Goal: Information Seeking & Learning: Learn about a topic

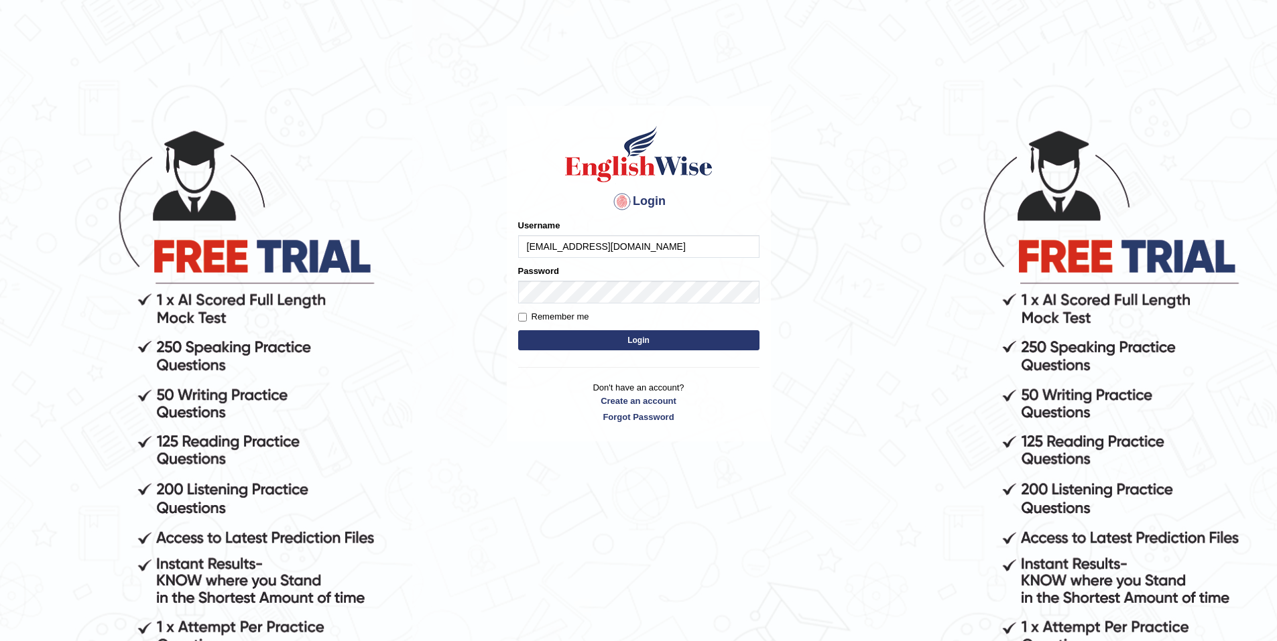
type input "[EMAIL_ADDRESS][DOMAIN_NAME]"
click at [647, 420] on link "Forgot Password" at bounding box center [638, 417] width 241 height 13
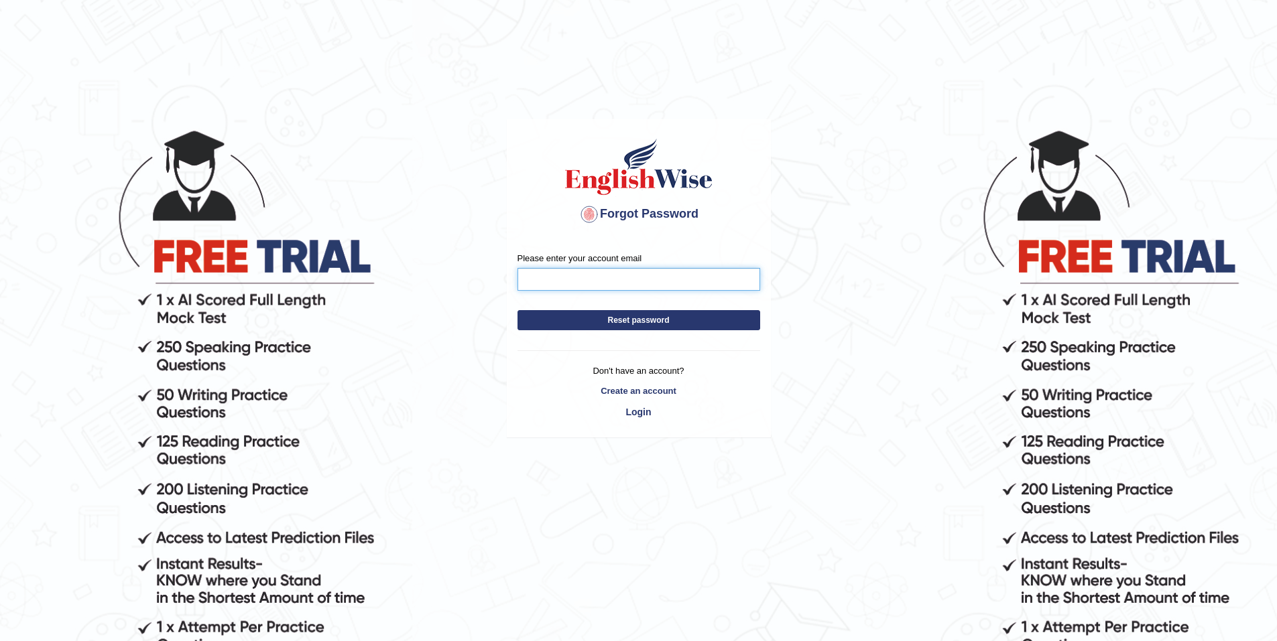
drag, startPoint x: 0, startPoint y: 0, endPoint x: 566, endPoint y: 282, distance: 632.8
click at [566, 282] on input "Please enter your account email" at bounding box center [638, 279] width 243 height 23
type input "hengphant9@gmail.com"
click at [654, 320] on button "Reset password" at bounding box center [638, 320] width 243 height 20
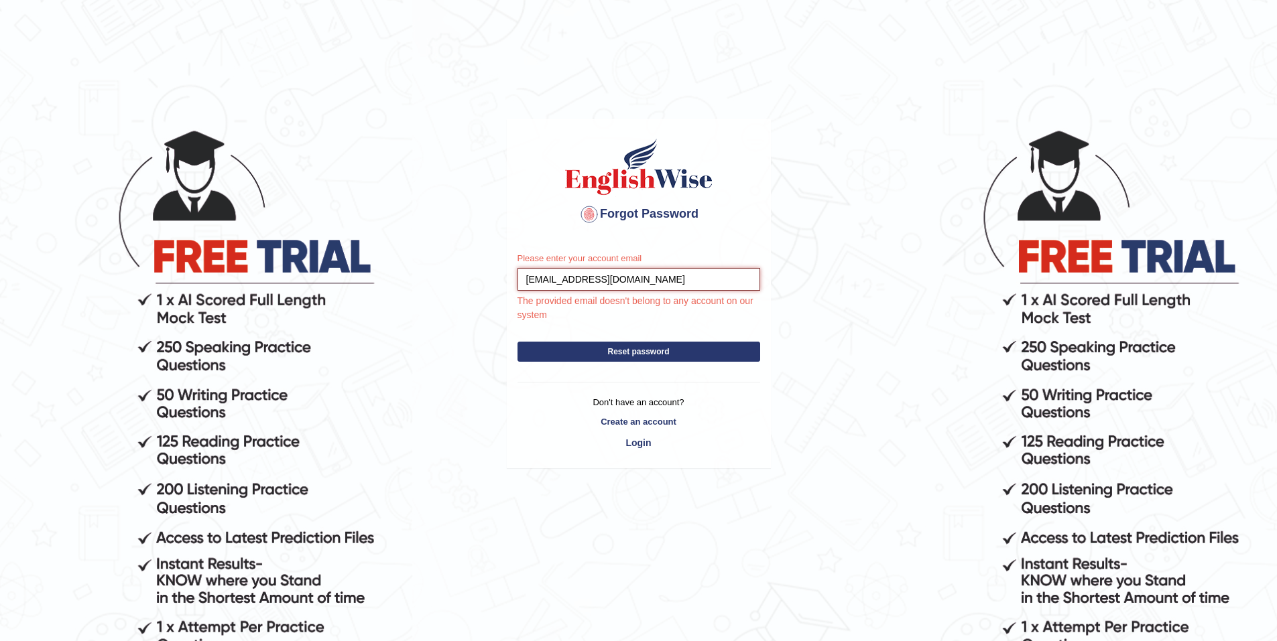
drag, startPoint x: 633, startPoint y: 280, endPoint x: 478, endPoint y: 286, distance: 155.6
click at [477, 285] on body "Forgot Password Please enter your account email hengphant9@gmail.com The provid…" at bounding box center [638, 384] width 1277 height 641
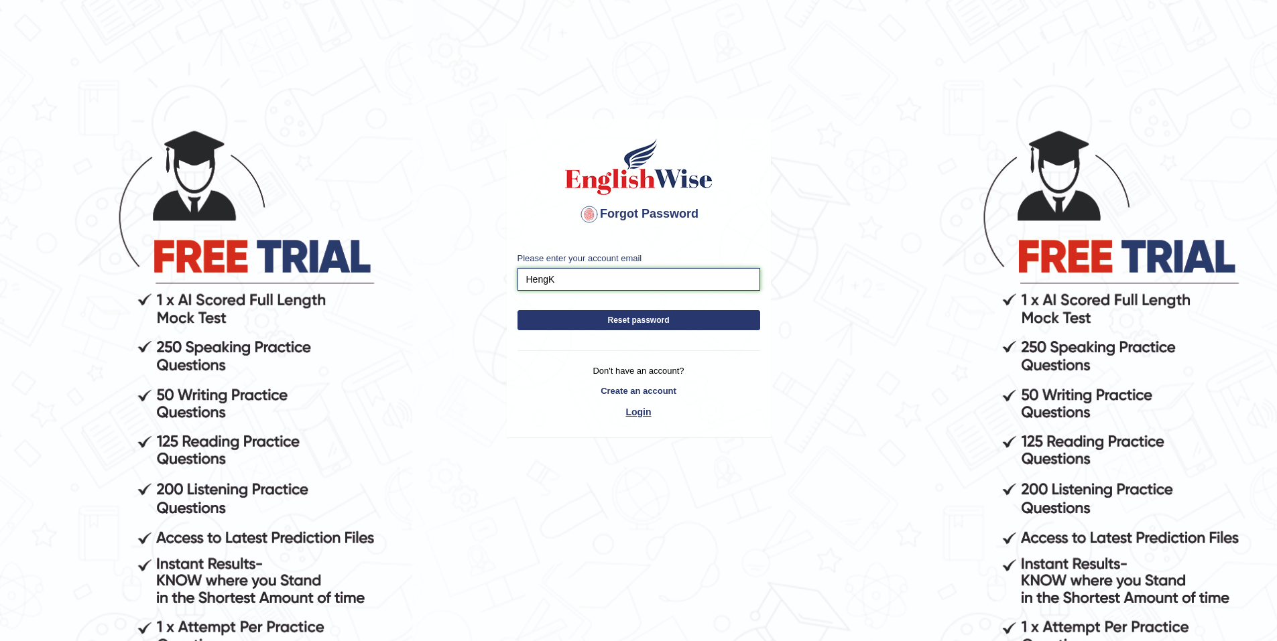
type input "HengK"
click at [644, 414] on link "Login" at bounding box center [638, 412] width 243 height 23
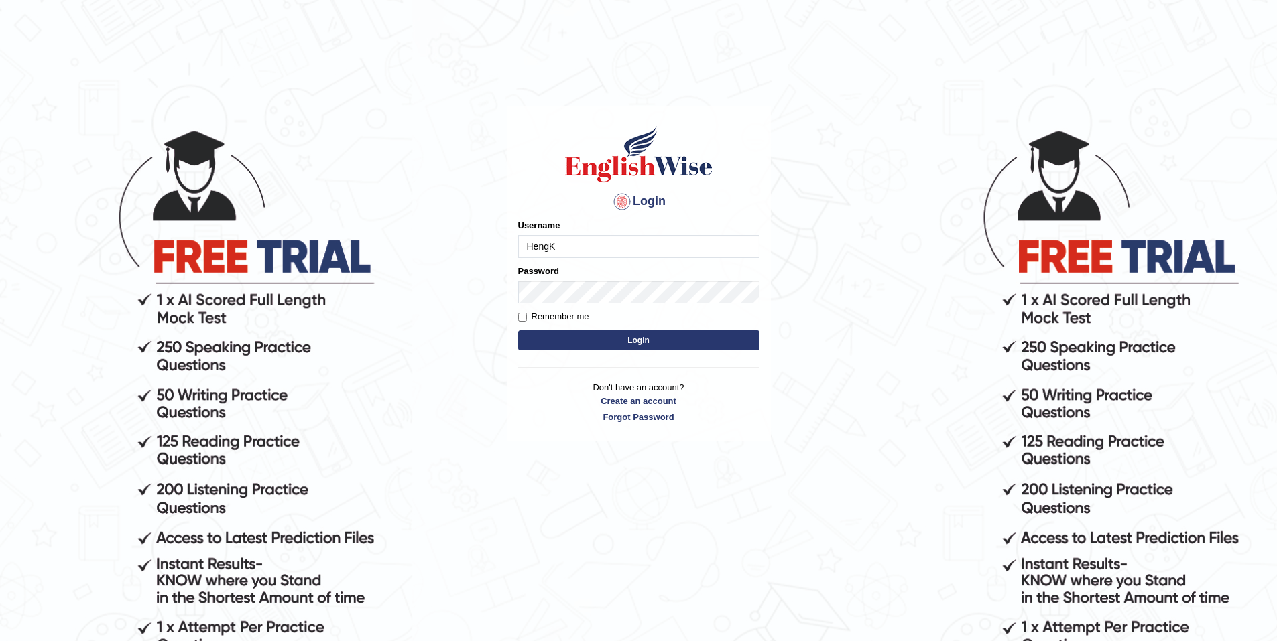
type input "HengK"
click at [518, 330] on button "Login" at bounding box center [638, 340] width 241 height 20
click at [580, 318] on label "Remember me" at bounding box center [553, 316] width 71 height 13
click at [527, 318] on input "Remember me" at bounding box center [522, 317] width 9 height 9
checkbox input "true"
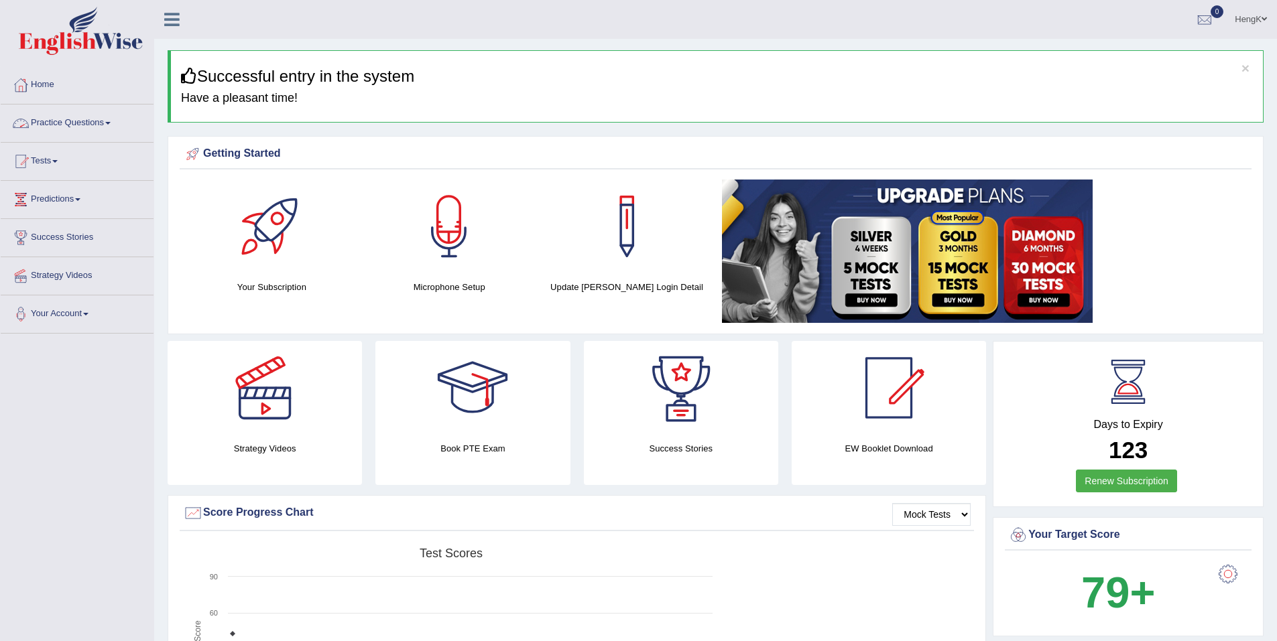
click at [103, 121] on link "Practice Questions" at bounding box center [77, 122] width 153 height 34
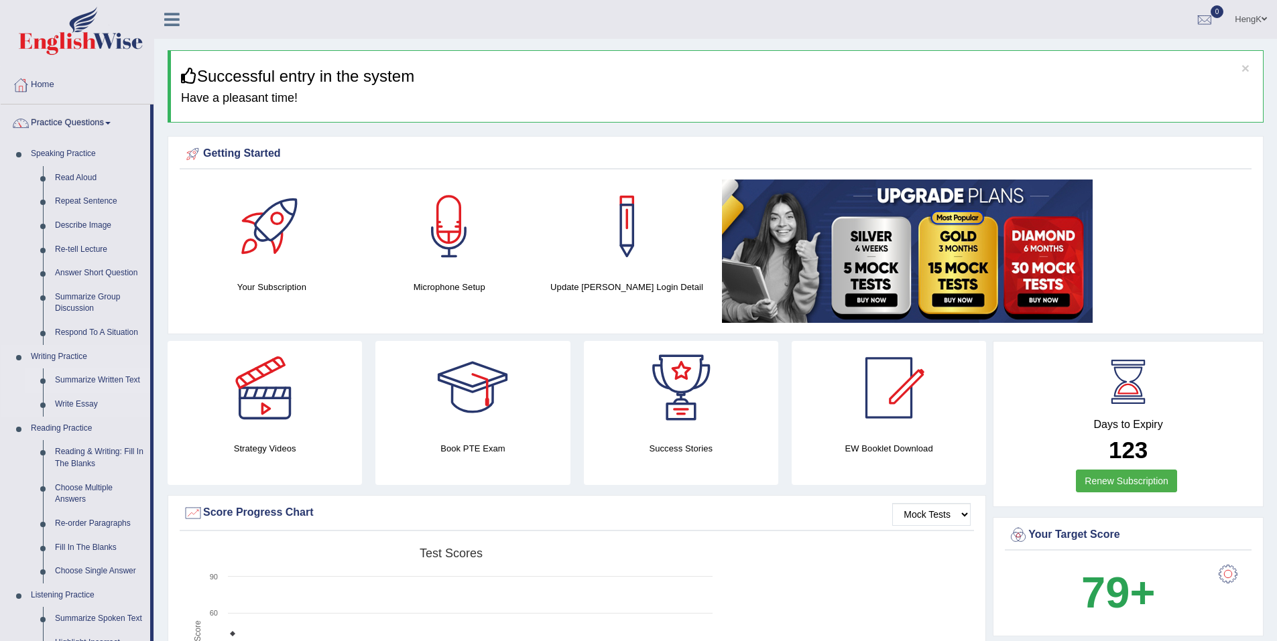
click at [69, 381] on link "Summarize Written Text" at bounding box center [99, 381] width 101 height 24
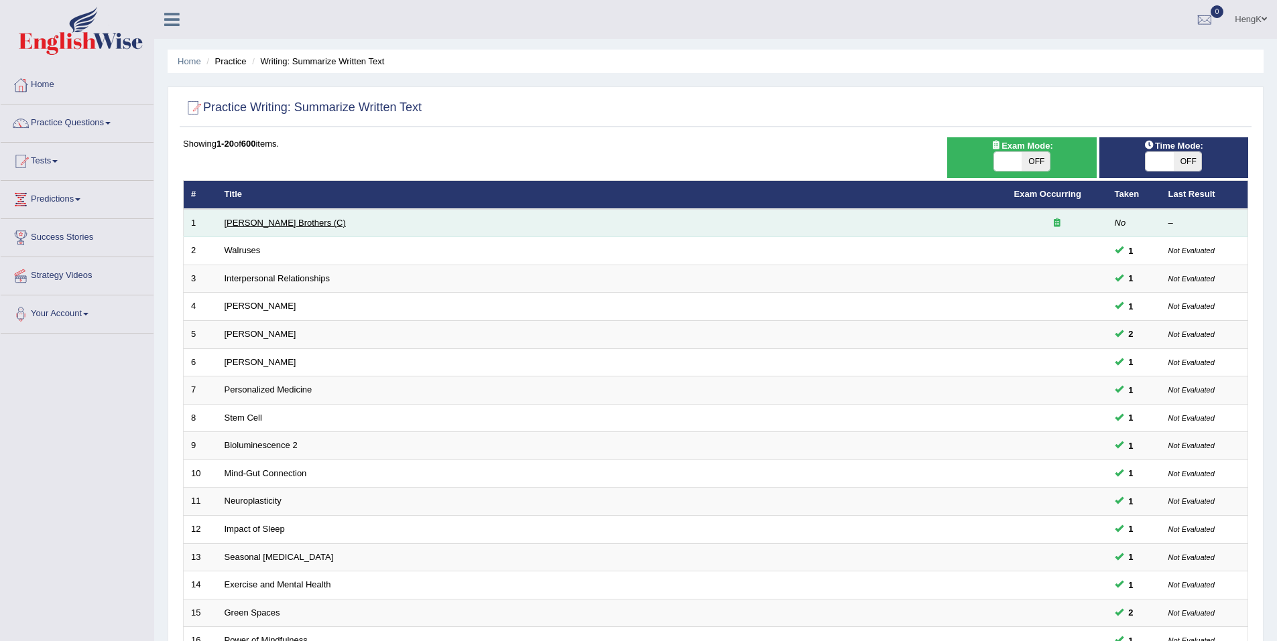
click at [263, 224] on link "[PERSON_NAME] Brothers (C)" at bounding box center [285, 223] width 121 height 10
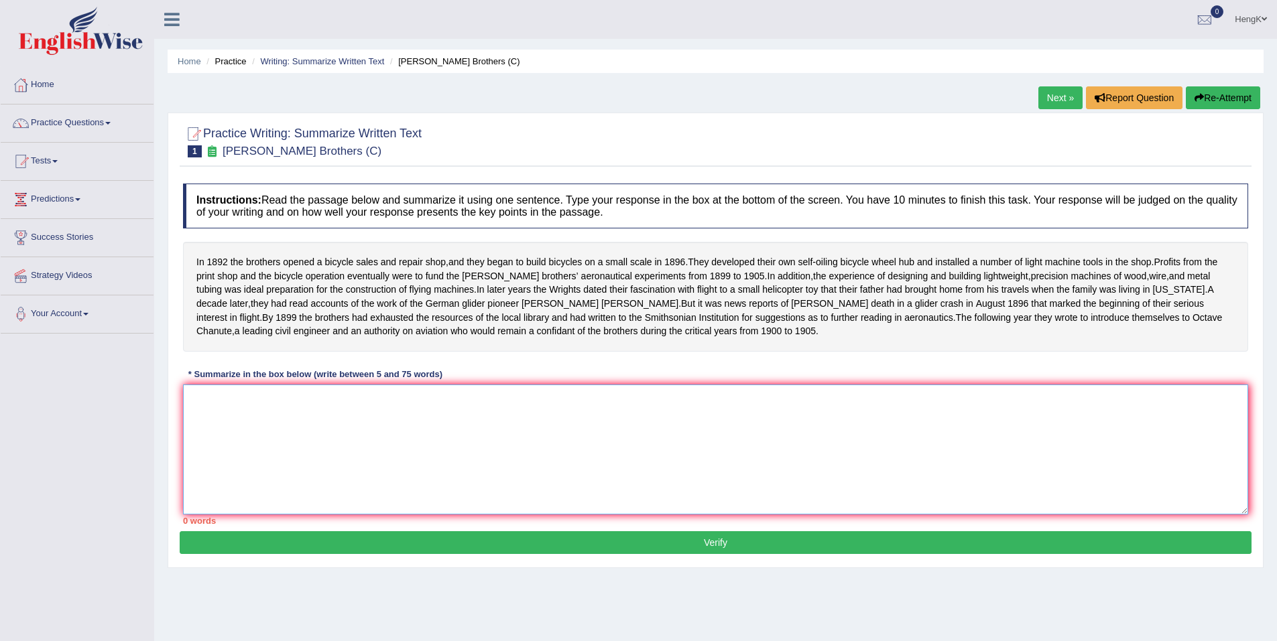
click at [495, 441] on textarea at bounding box center [715, 450] width 1065 height 130
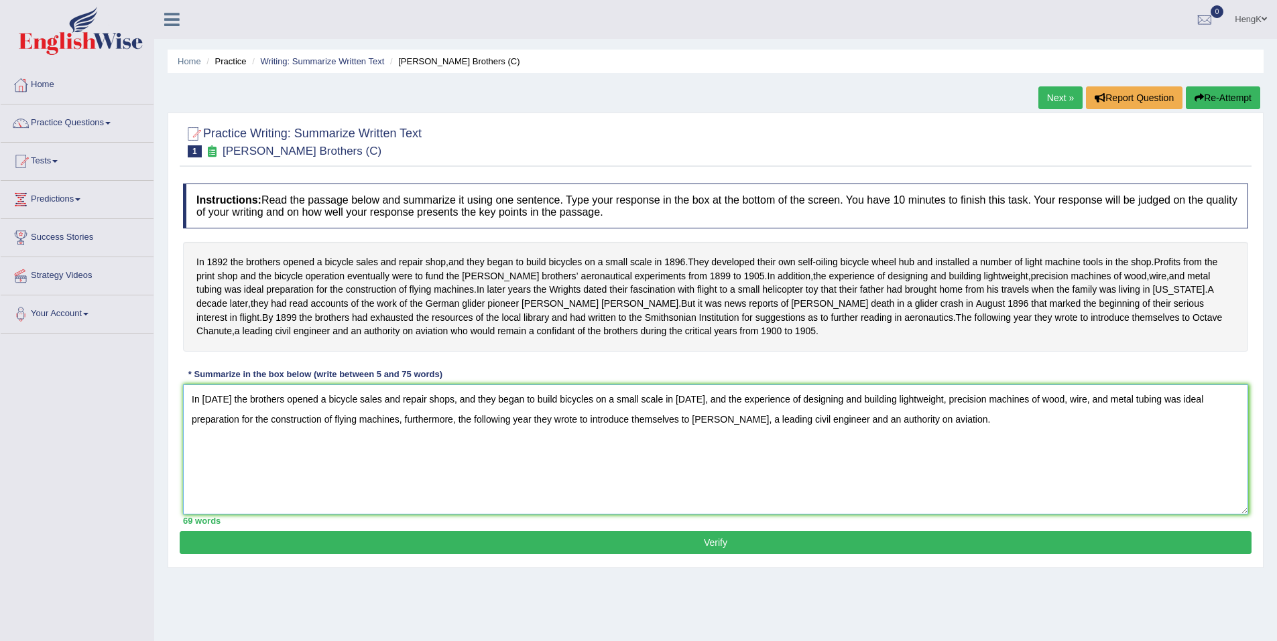
type textarea "In 1892 the brothers opened a bicycle sales and repair shops, and they began to…"
click at [729, 554] on button "Verify" at bounding box center [716, 543] width 1072 height 23
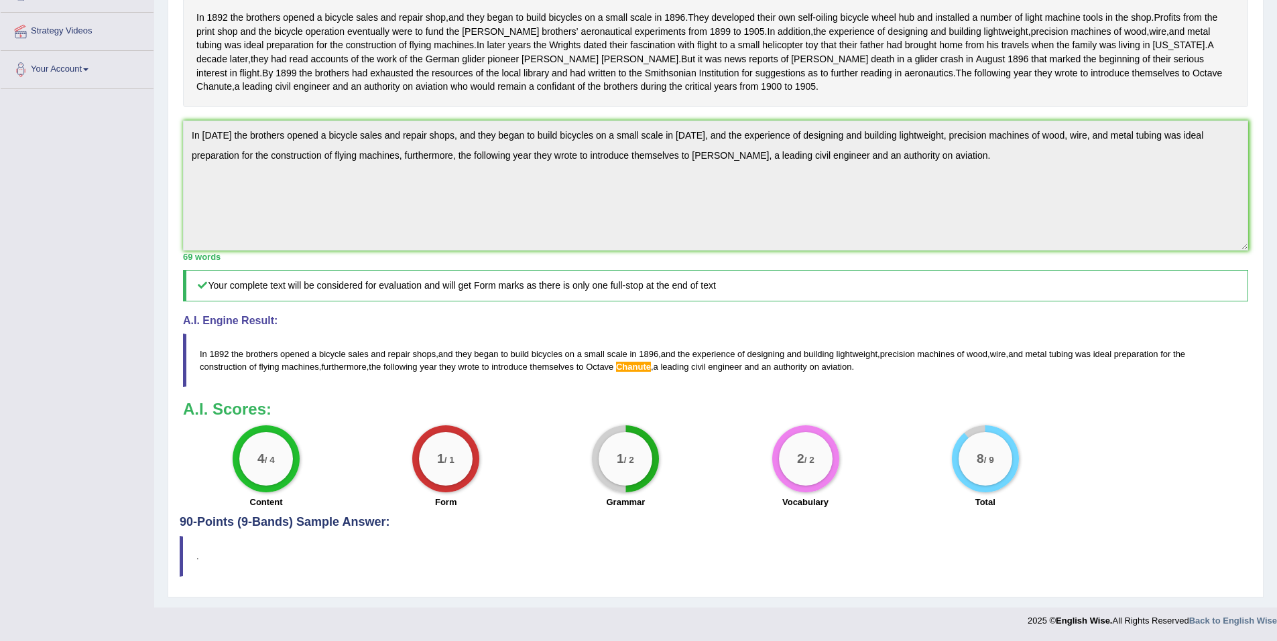
scroll to position [67, 0]
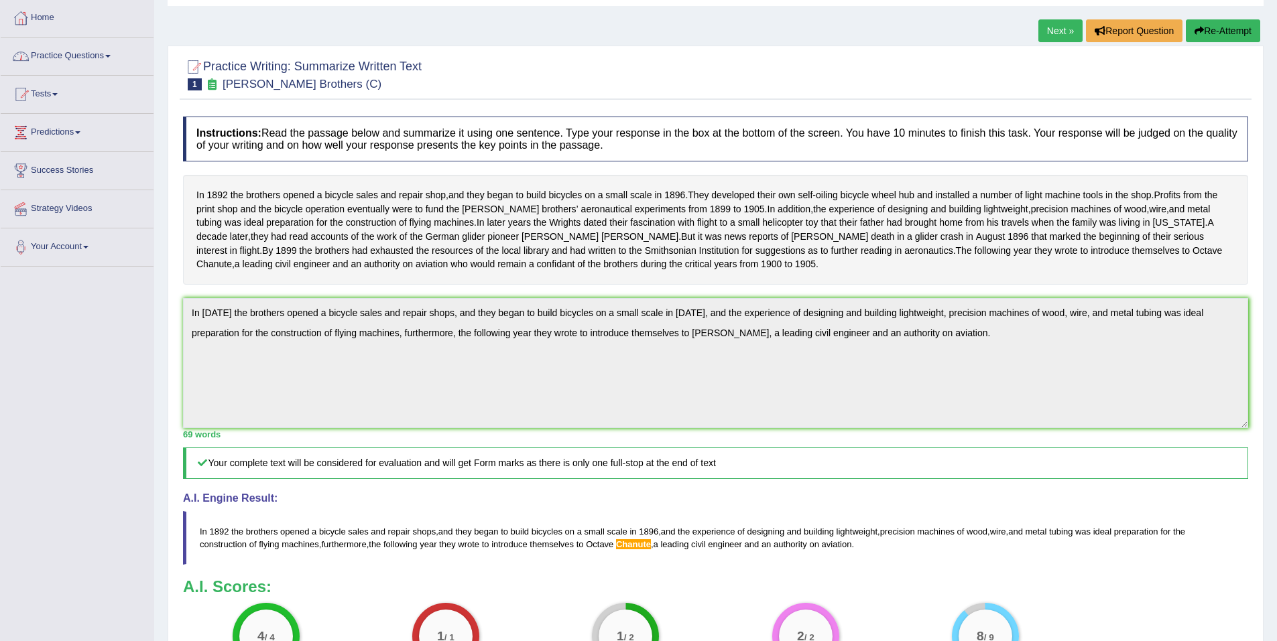
click at [117, 54] on link "Practice Questions" at bounding box center [77, 55] width 153 height 34
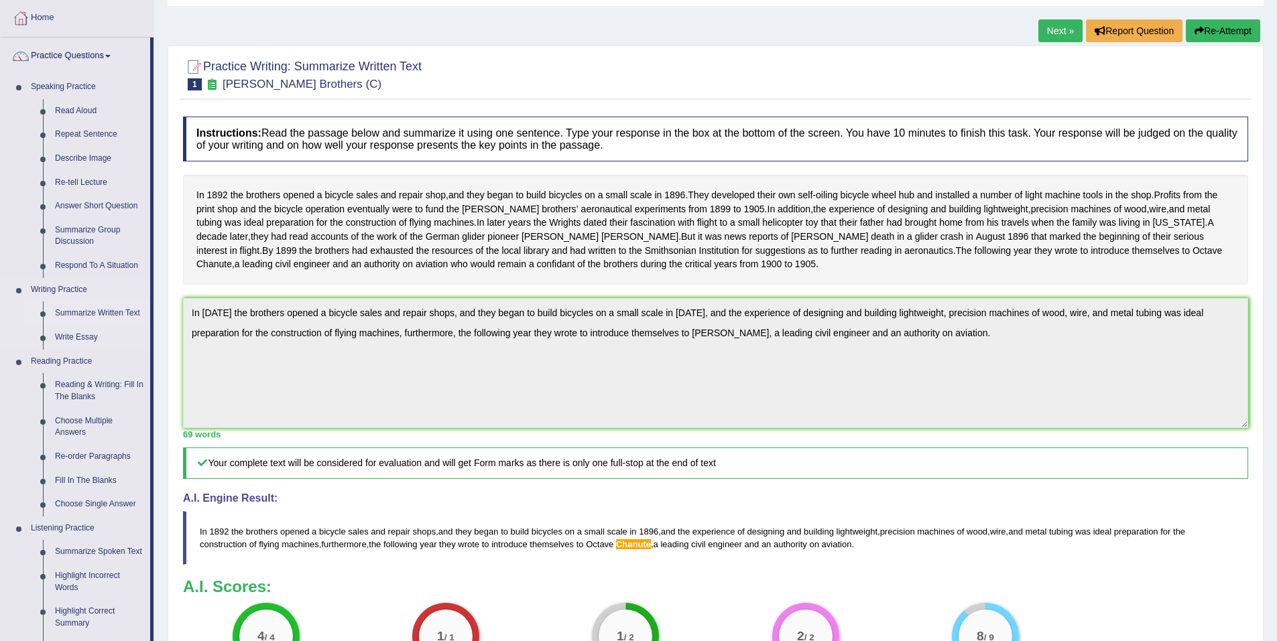
click at [115, 304] on link "Summarize Written Text" at bounding box center [99, 314] width 101 height 24
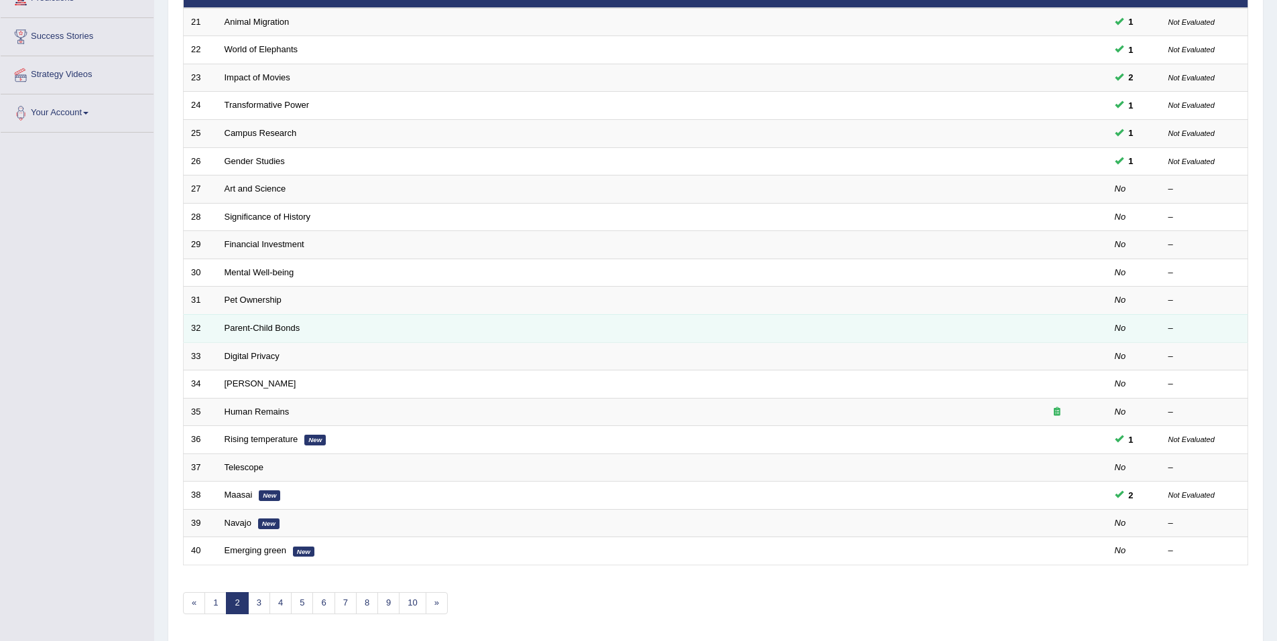
scroll to position [134, 0]
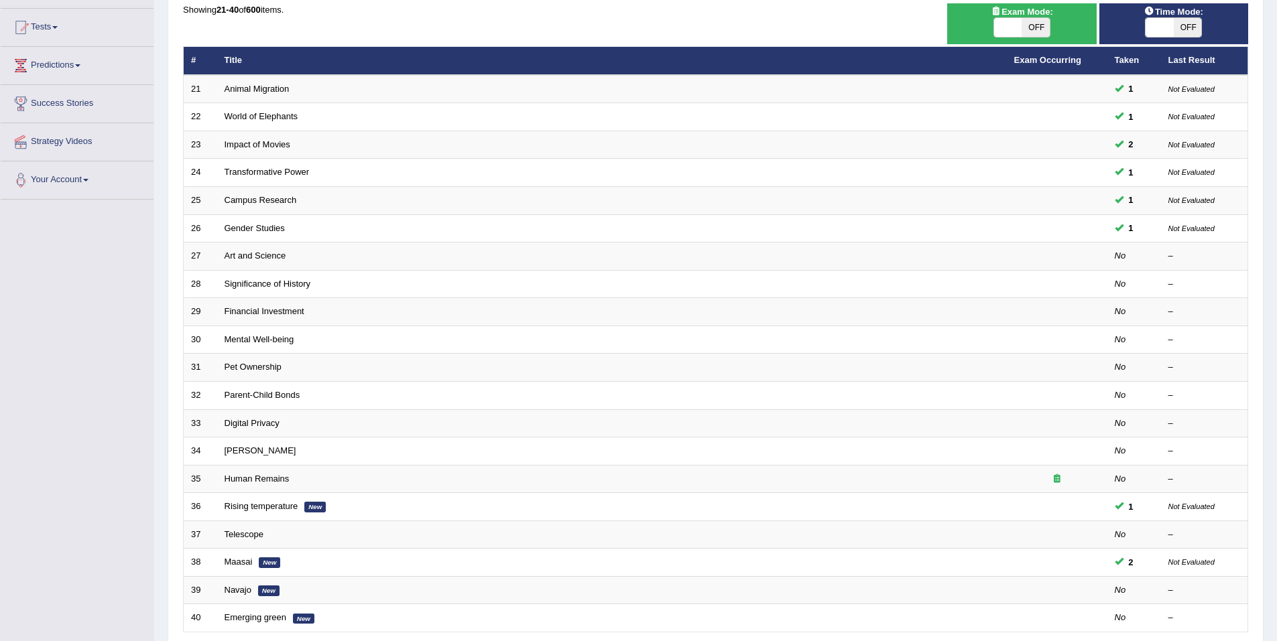
click at [1176, 32] on span "OFF" at bounding box center [1188, 27] width 28 height 19
checkbox input "true"
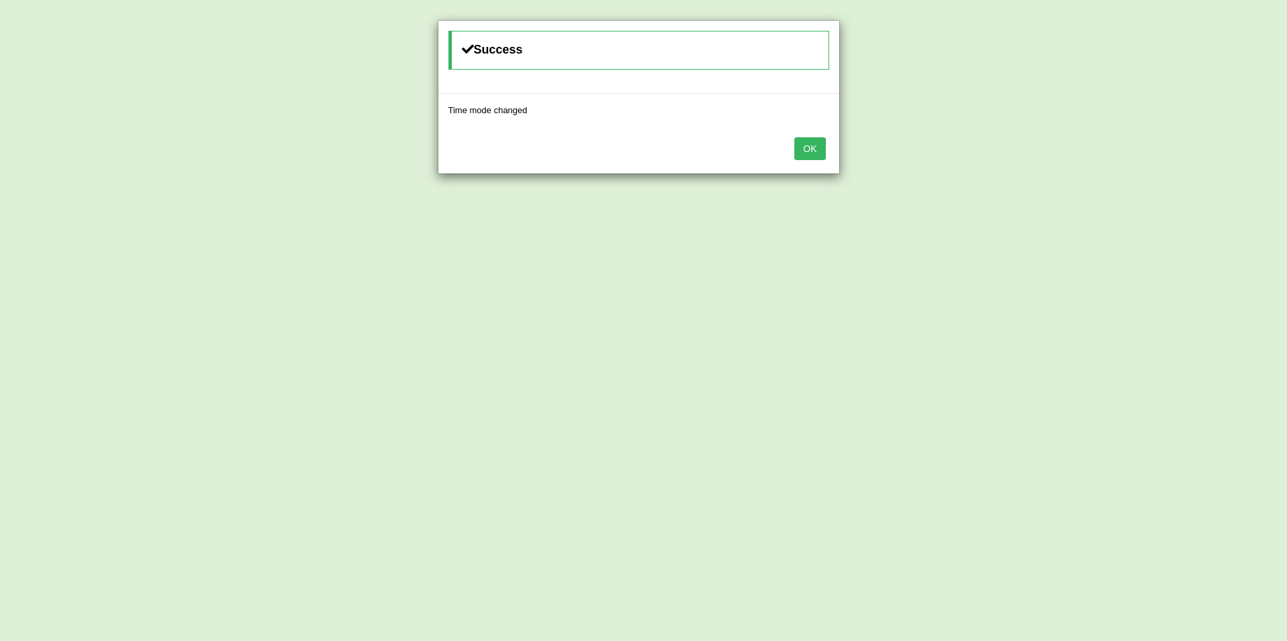
click at [802, 151] on button "OK" at bounding box center [809, 148] width 31 height 23
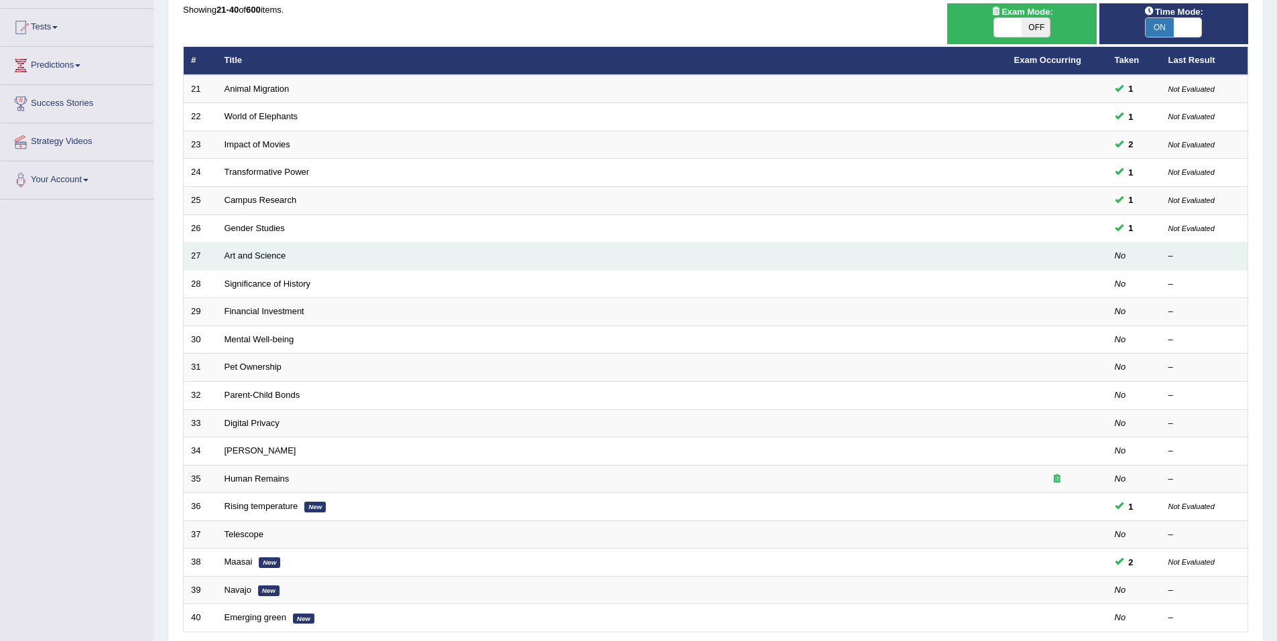
click at [282, 257] on link "Art and Science" at bounding box center [256, 256] width 62 height 10
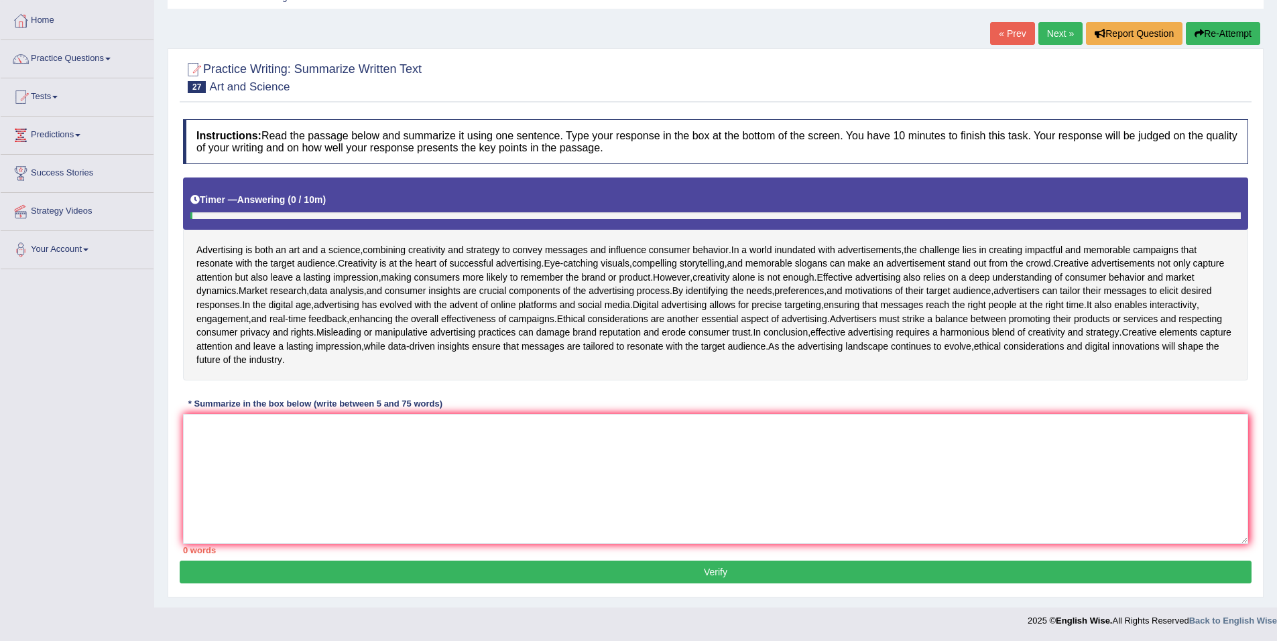
scroll to position [175, 0]
click at [497, 449] on textarea at bounding box center [715, 479] width 1065 height 130
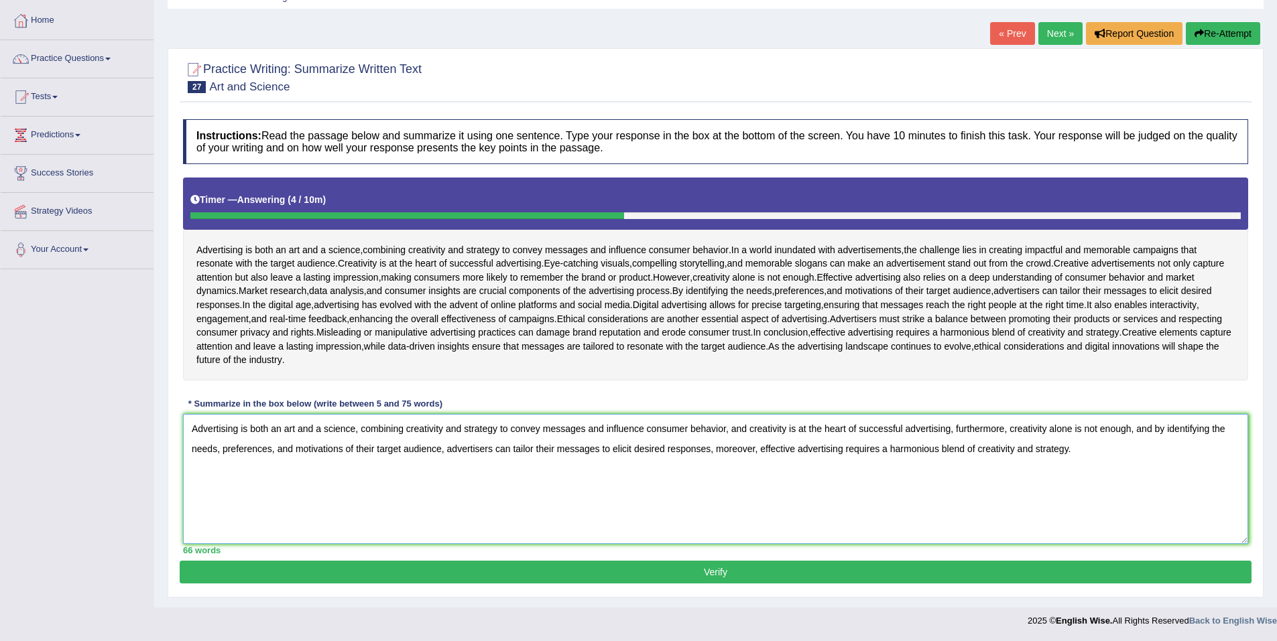
type textarea "Advertising is both an art and a science, combining creativity and strategy to …"
click at [712, 572] on button "Verify" at bounding box center [716, 572] width 1072 height 23
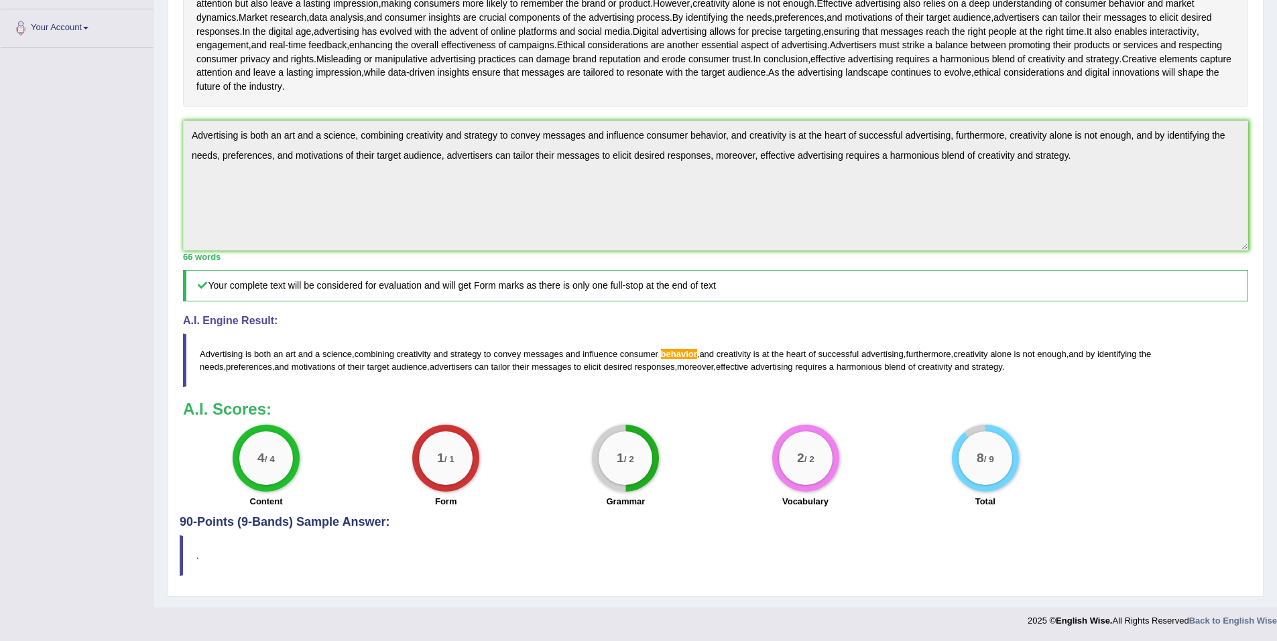
scroll to position [397, 0]
